Goal: Task Accomplishment & Management: Complete application form

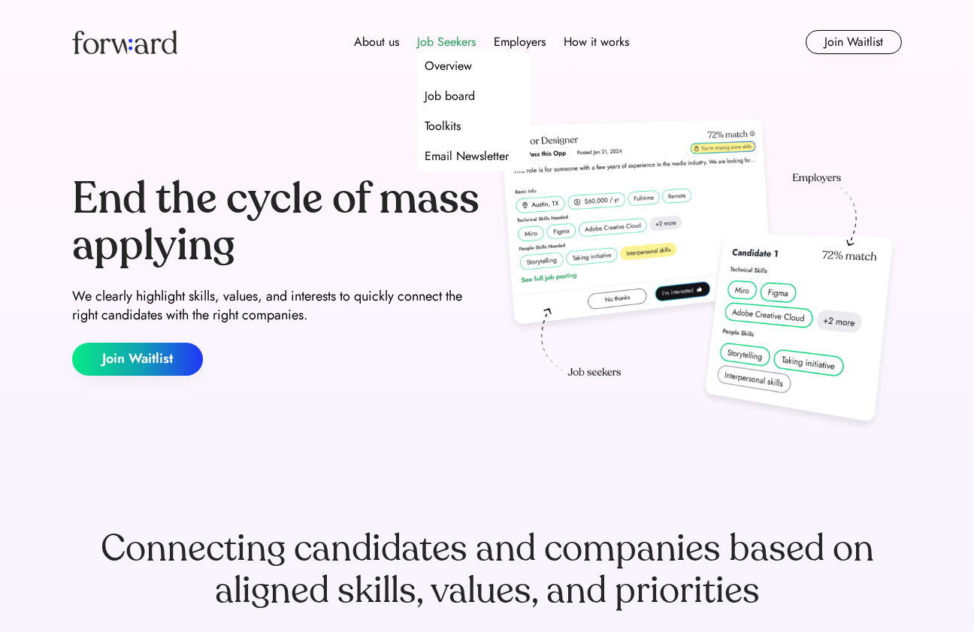
click at [452, 38] on div "Job Seekers" at bounding box center [446, 42] width 59 height 18
click at [455, 71] on div "Overview" at bounding box center [448, 66] width 47 height 18
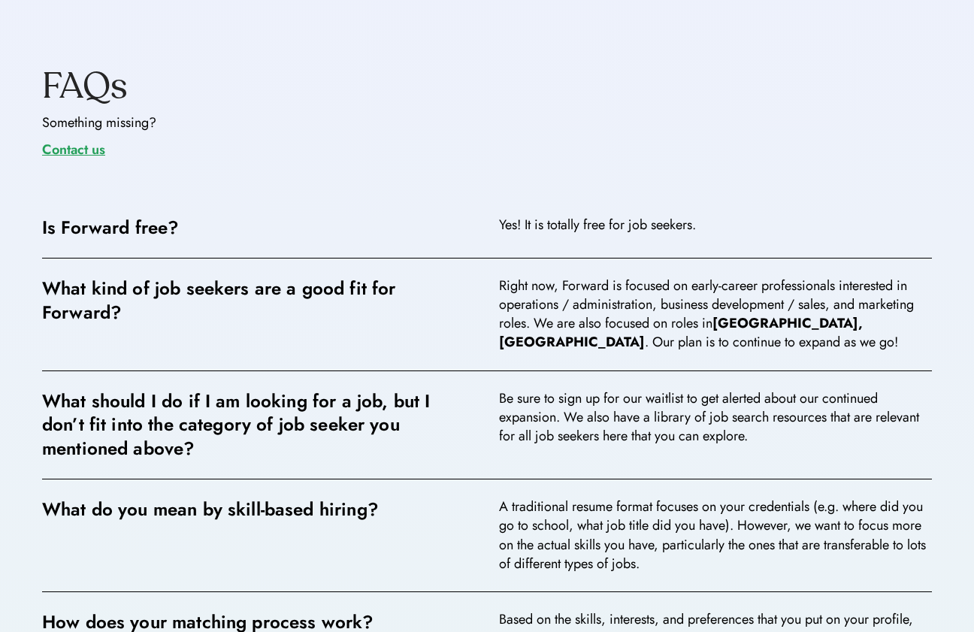
scroll to position [2311, 0]
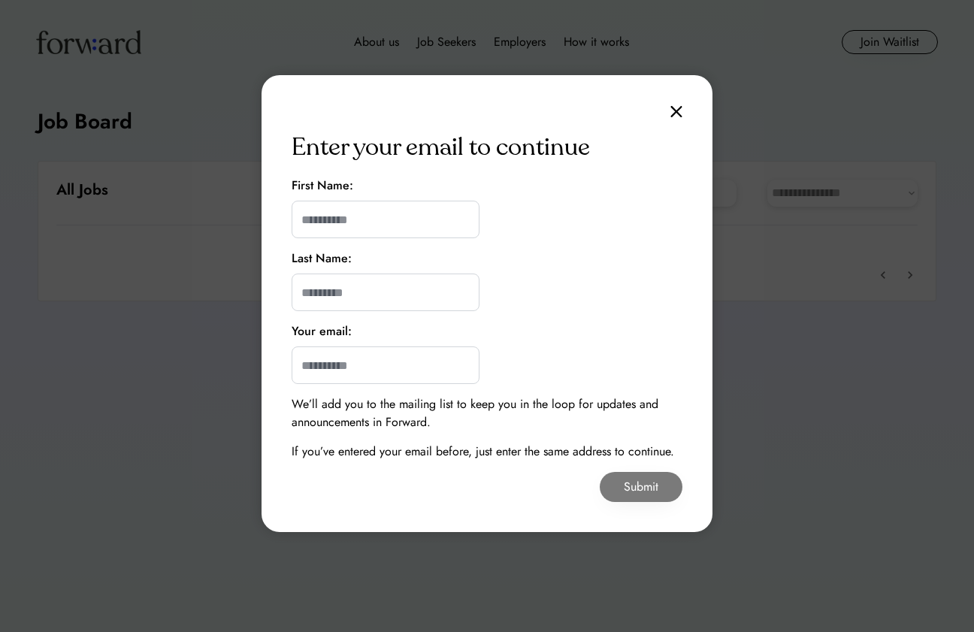
click at [680, 108] on img at bounding box center [676, 111] width 12 height 13
click at [679, 107] on img at bounding box center [676, 111] width 12 height 13
click at [673, 108] on img at bounding box center [676, 111] width 12 height 13
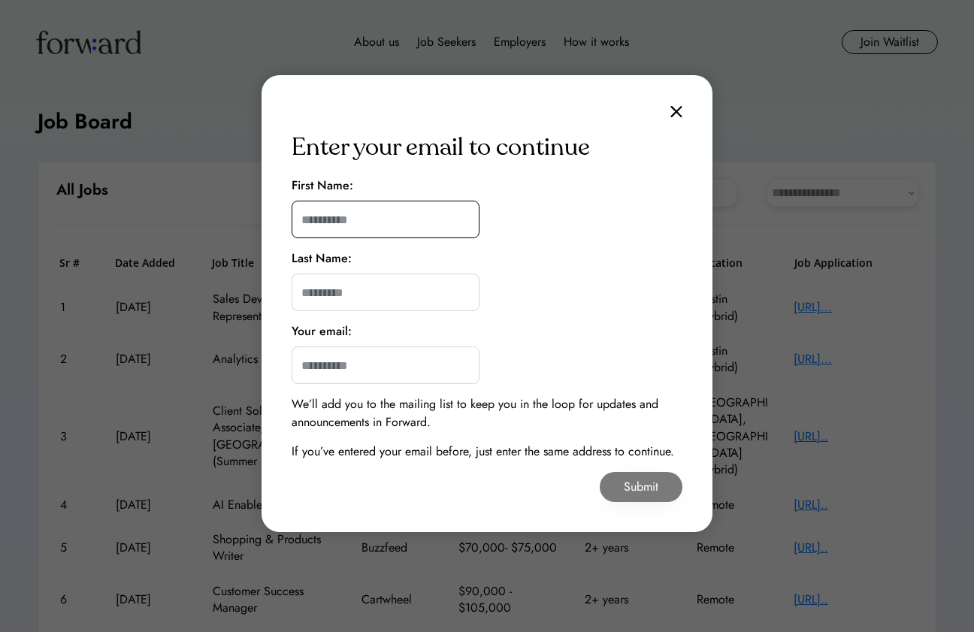
click at [343, 222] on input "input" at bounding box center [386, 220] width 188 height 38
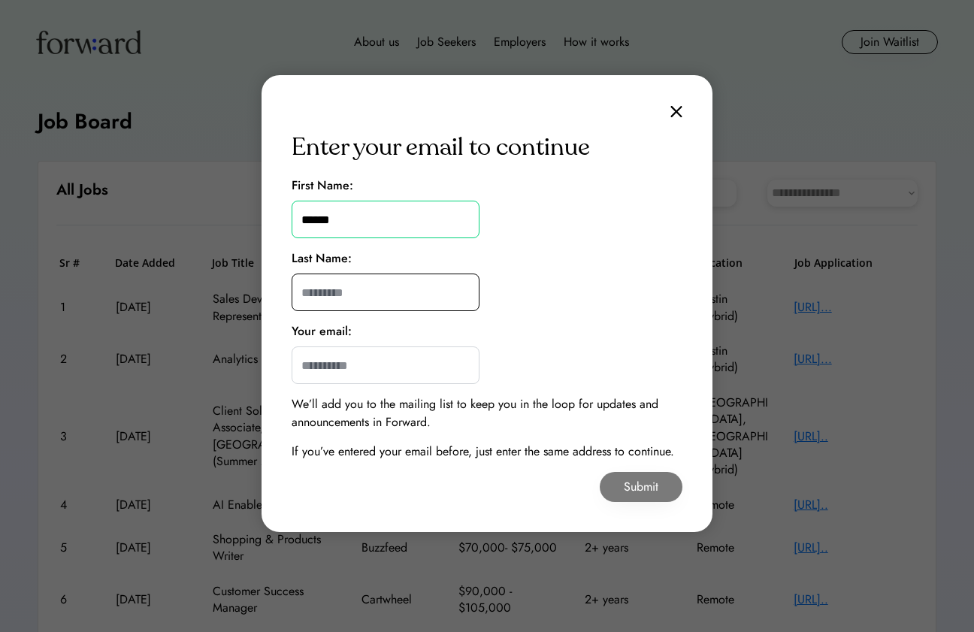
type input "******"
click at [345, 298] on input "input" at bounding box center [386, 293] width 188 height 38
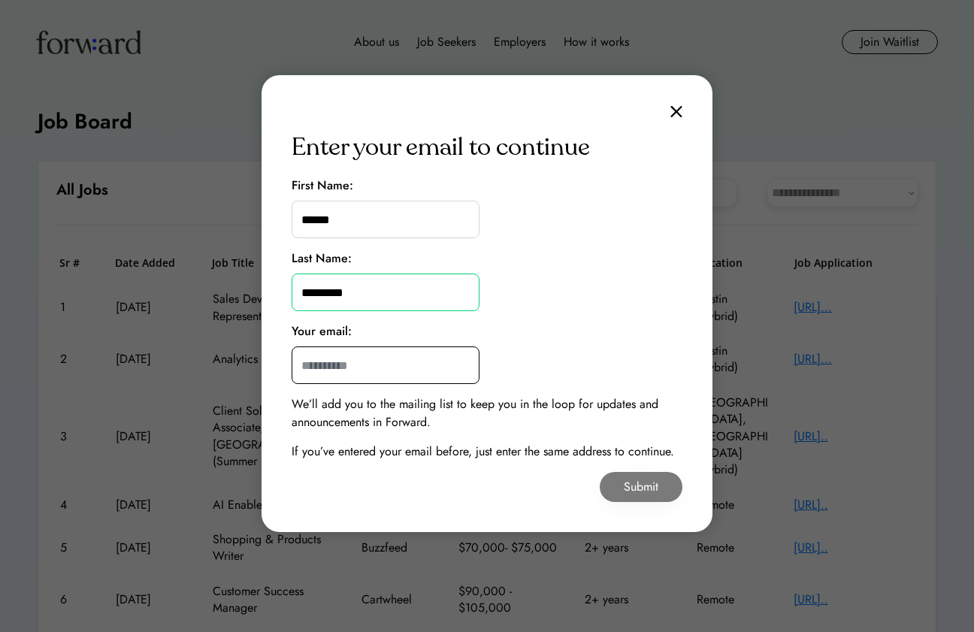
type input "*********"
click at [349, 370] on input "email" at bounding box center [386, 365] width 188 height 38
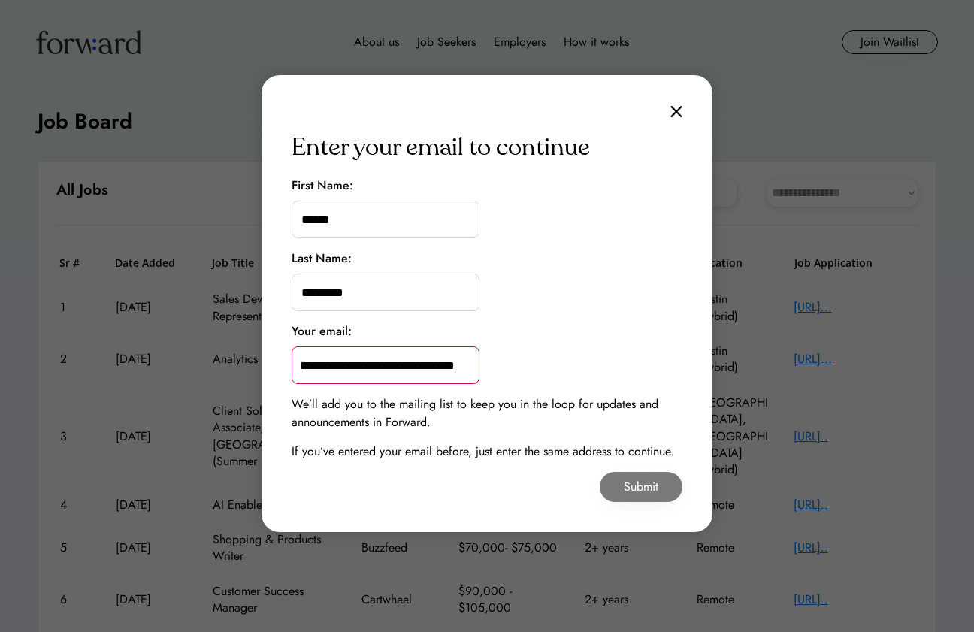
scroll to position [0, 52]
type input "**********"
click at [615, 483] on button "Submit" at bounding box center [641, 487] width 83 height 30
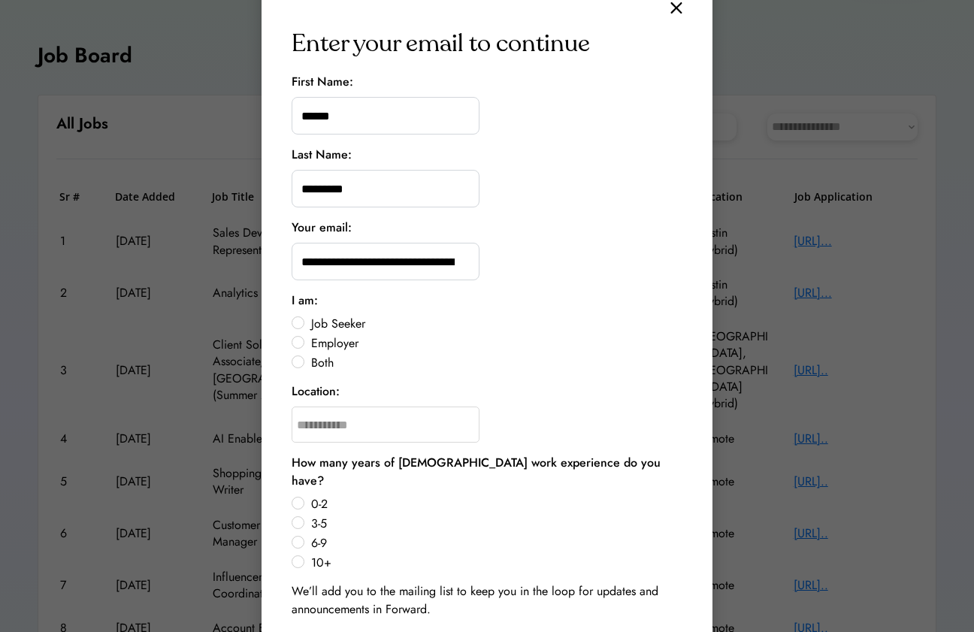
scroll to position [89, 0]
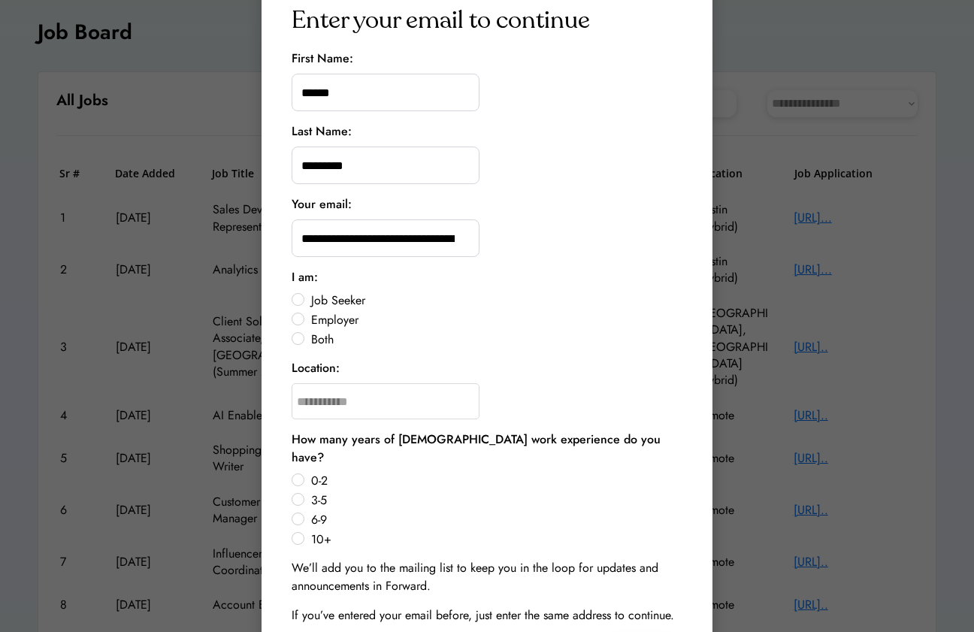
click at [307, 338] on label "Both" at bounding box center [495, 340] width 376 height 12
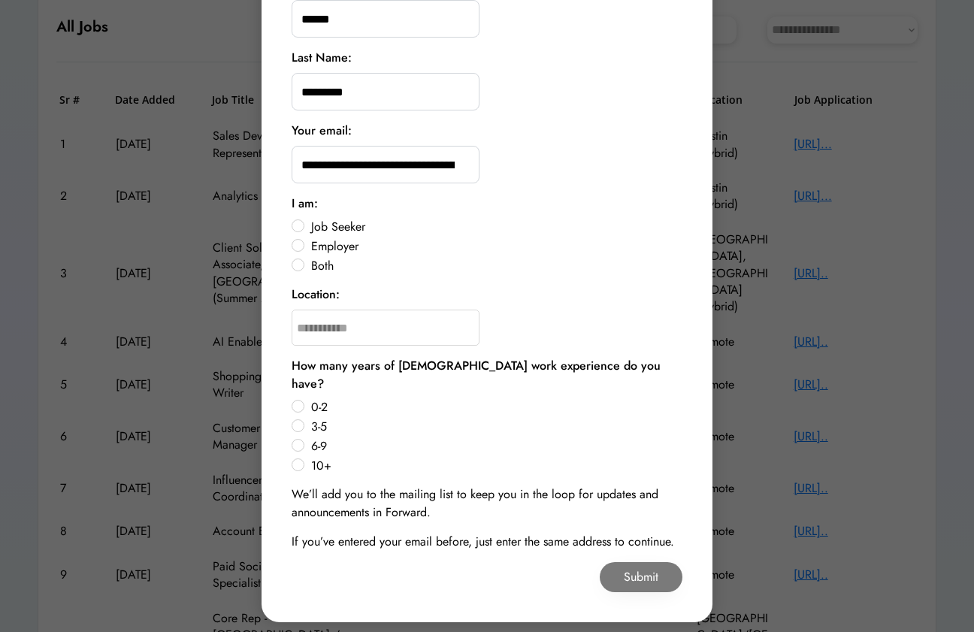
scroll to position [165, 0]
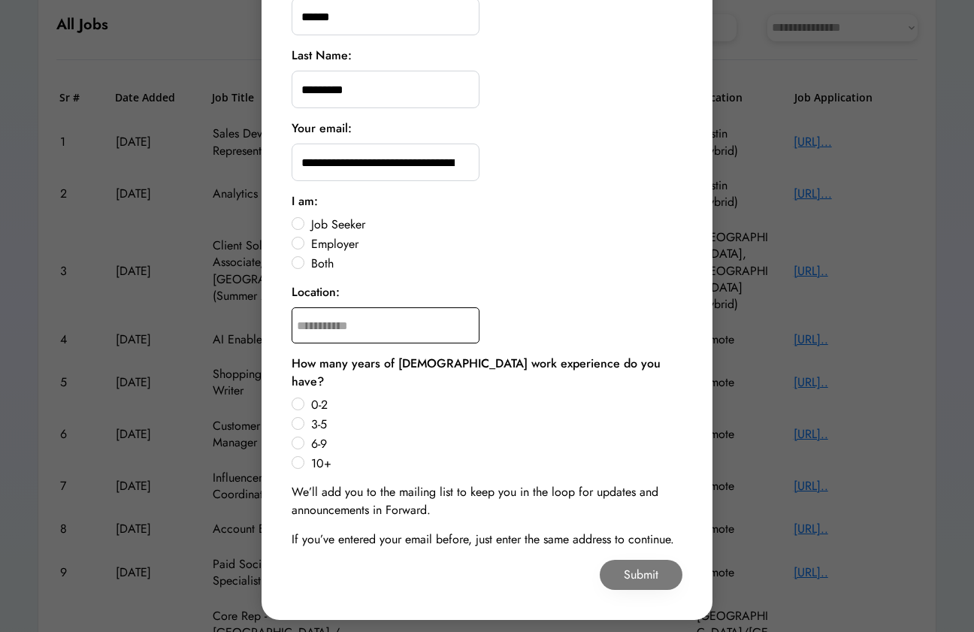
click at [351, 331] on input "text" at bounding box center [386, 325] width 188 height 36
type input "********"
type input "**********"
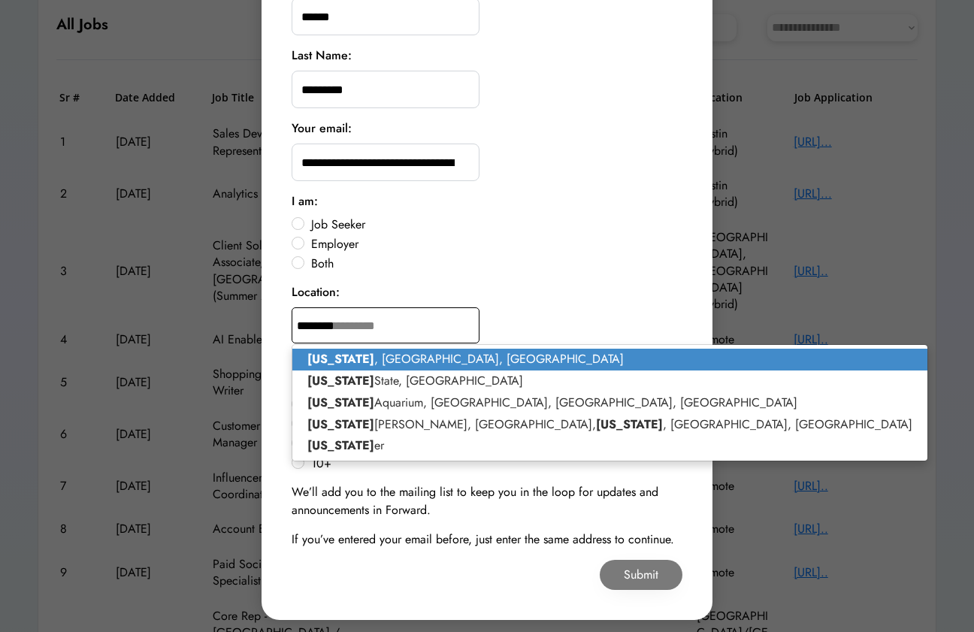
click at [368, 358] on p "[US_STATE] , [GEOGRAPHIC_DATA], [GEOGRAPHIC_DATA]" at bounding box center [609, 360] width 635 height 22
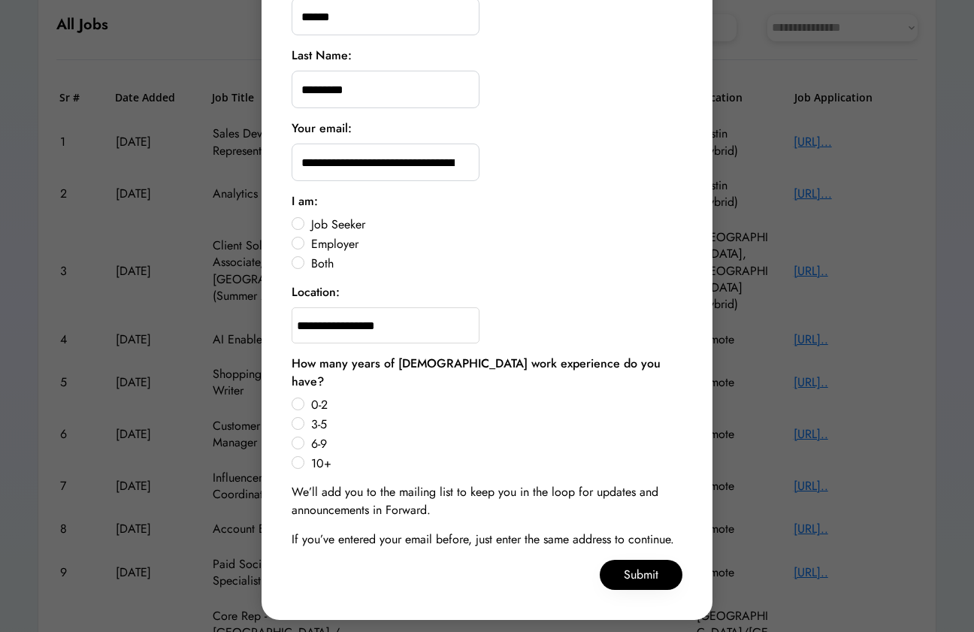
type input "**********"
click at [307, 399] on label "0-2" at bounding box center [495, 405] width 376 height 12
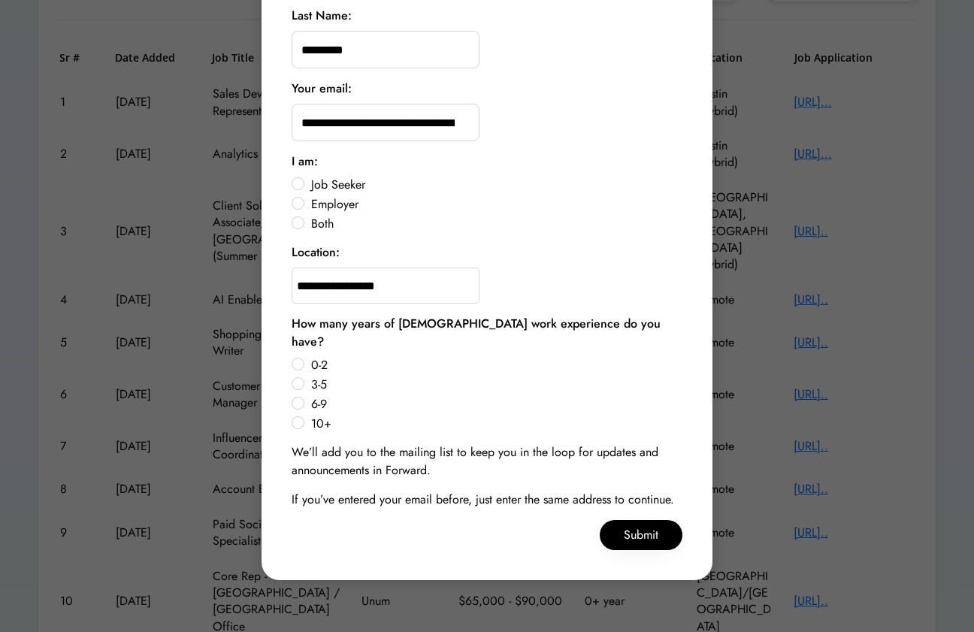
scroll to position [217, 0]
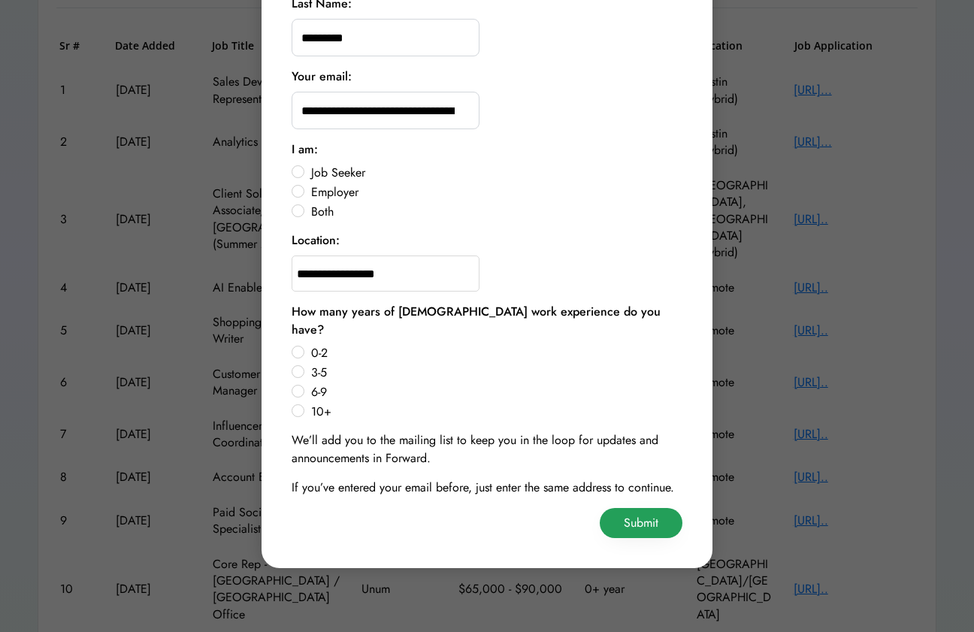
click at [646, 512] on button "Submit" at bounding box center [641, 523] width 83 height 30
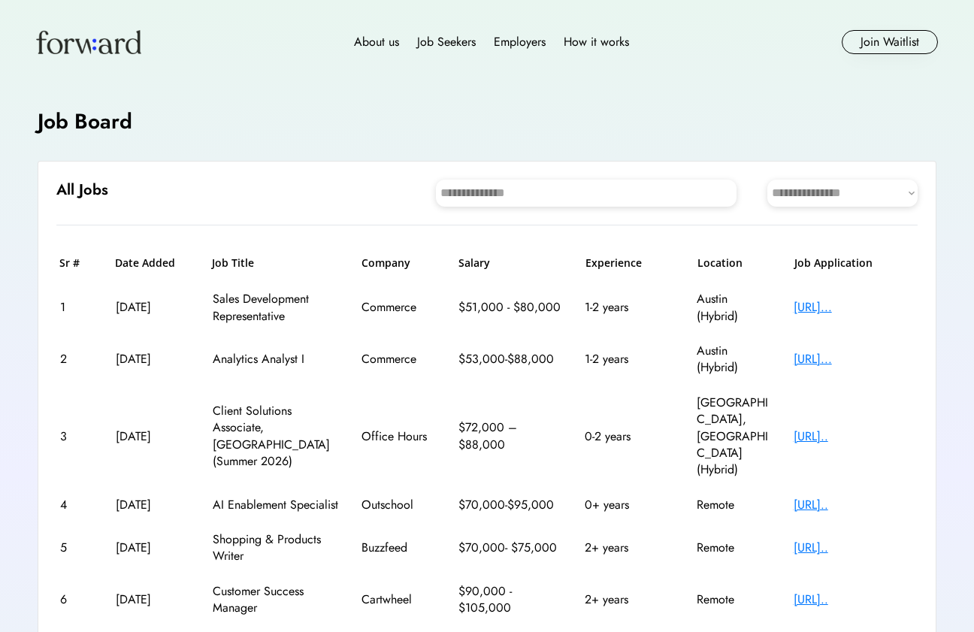
scroll to position [250, 0]
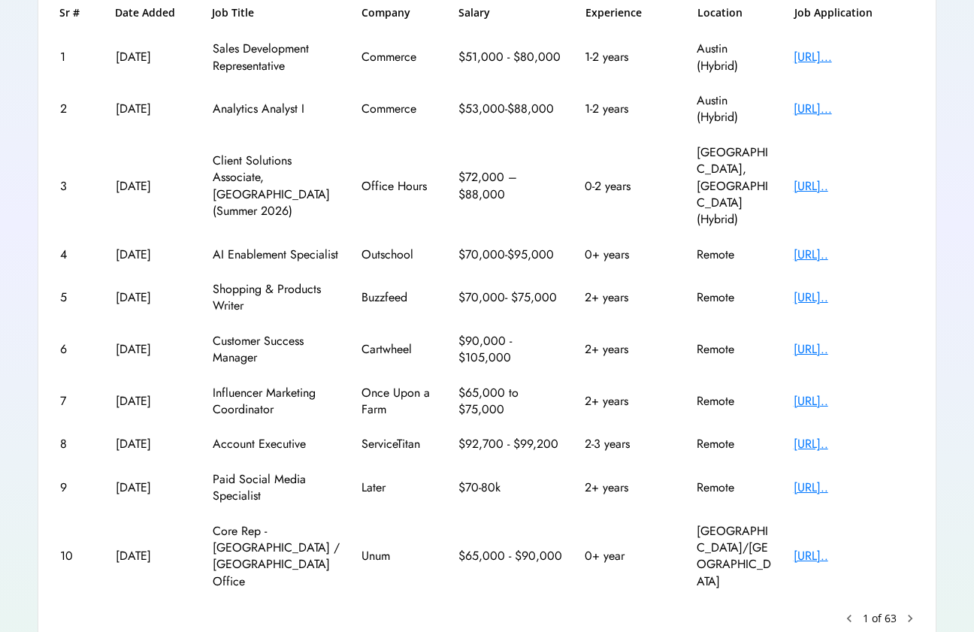
click at [906, 611] on text "chevron_right" at bounding box center [909, 618] width 15 height 15
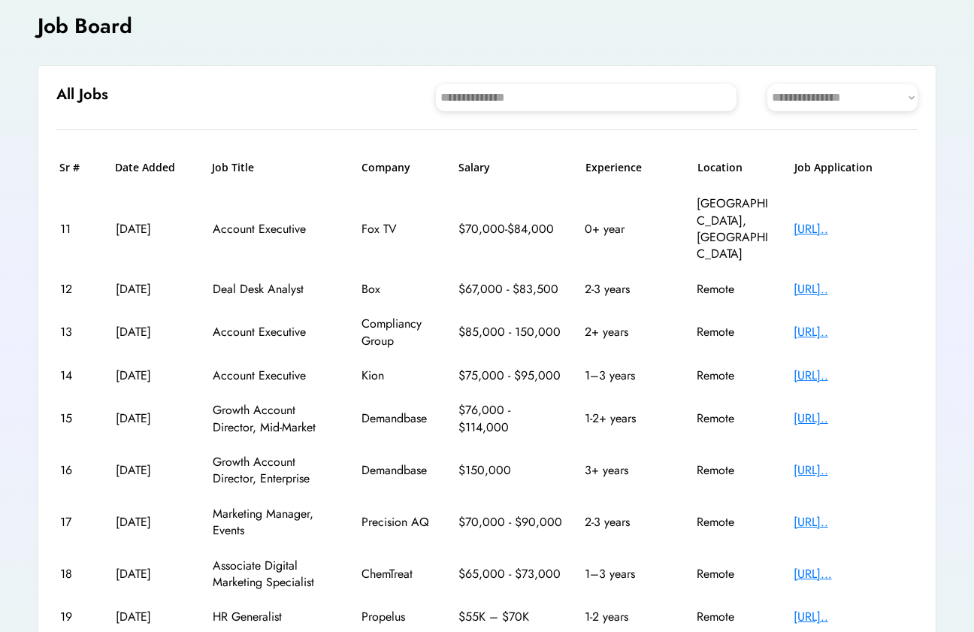
scroll to position [216, 0]
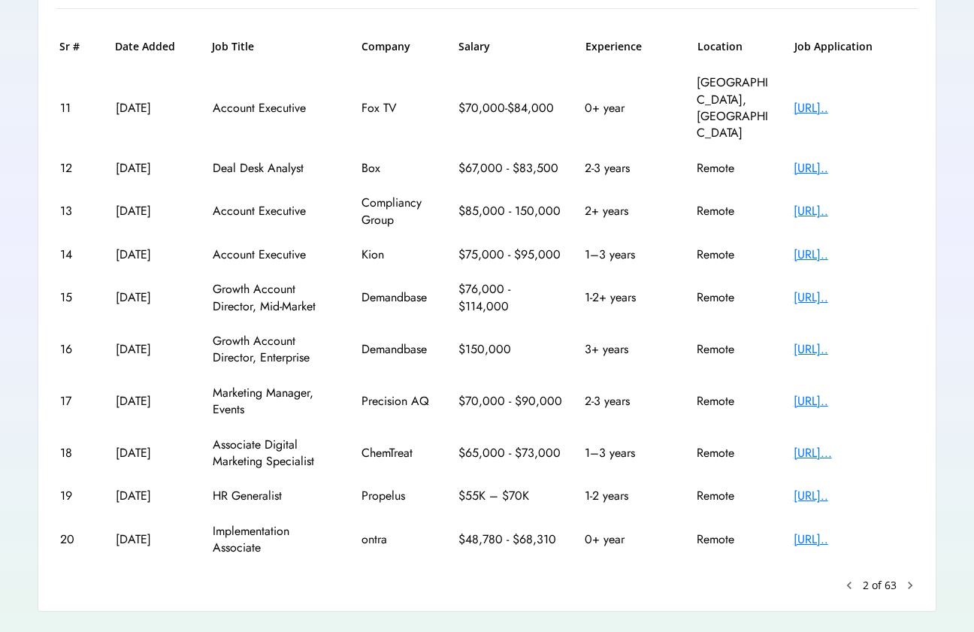
click at [914, 578] on text "chevron_right" at bounding box center [909, 585] width 15 height 15
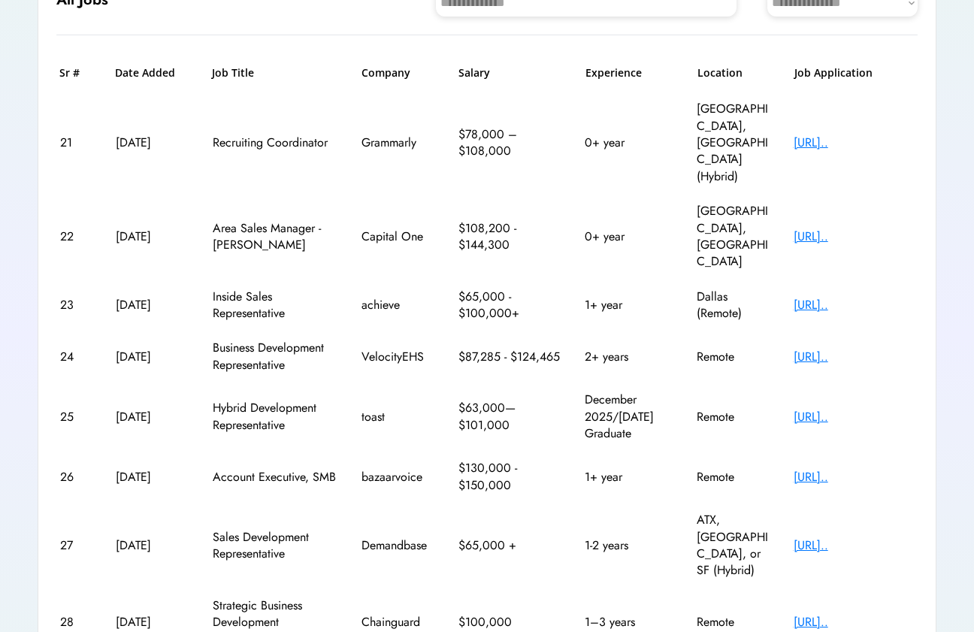
scroll to position [301, 0]
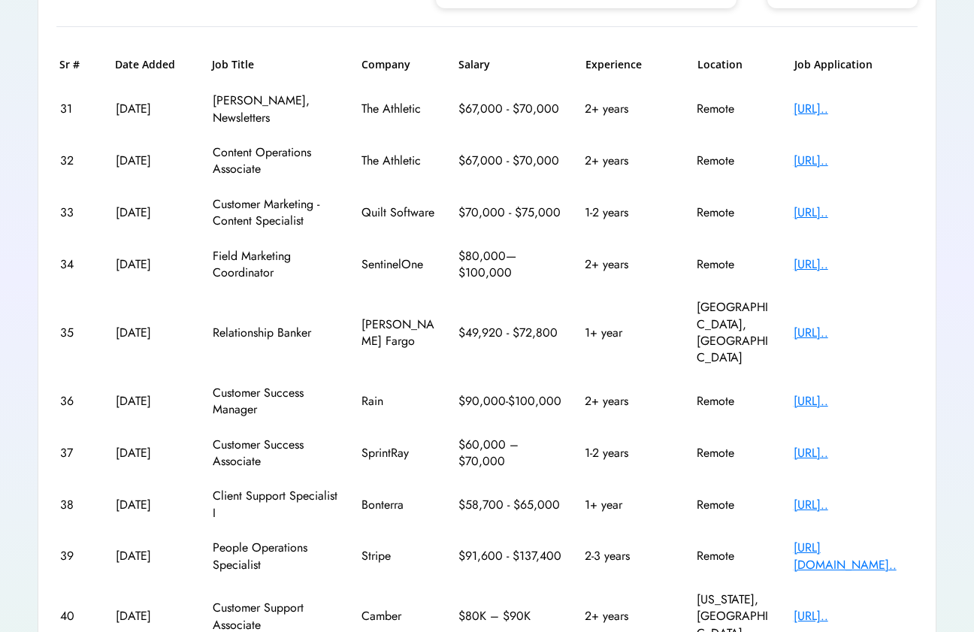
scroll to position [95, 0]
